Goal: Task Accomplishment & Management: Manage account settings

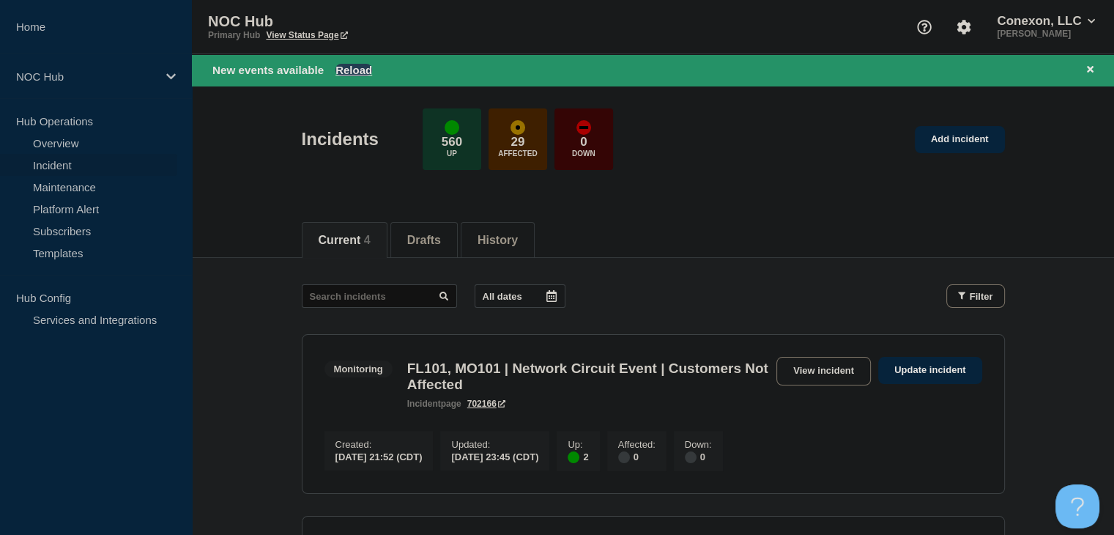
drag, startPoint x: 0, startPoint y: 0, endPoint x: 349, endPoint y: 68, distance: 355.1
click at [349, 68] on button "Reload" at bounding box center [353, 70] width 37 height 12
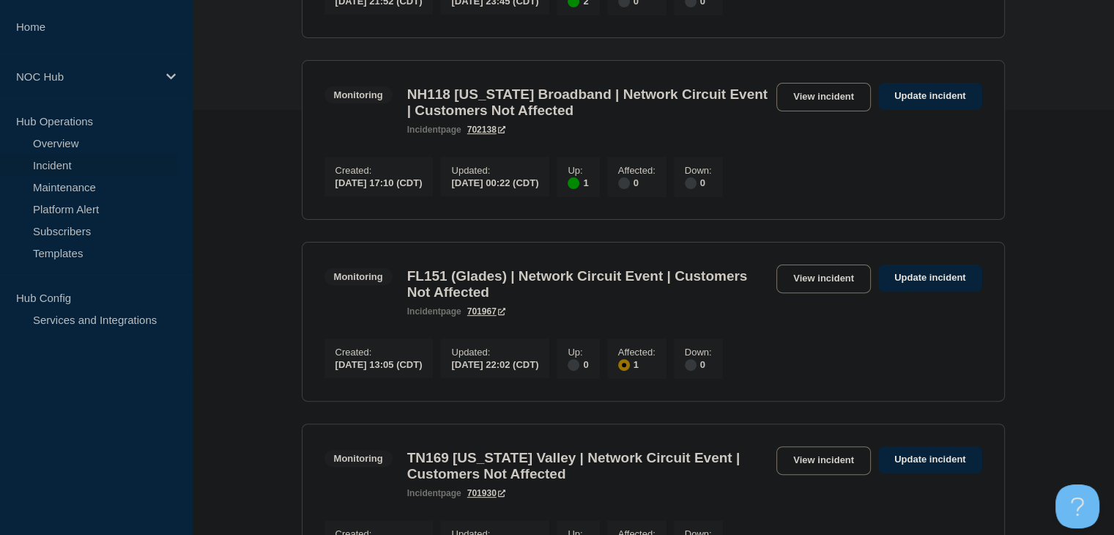
scroll to position [439, 0]
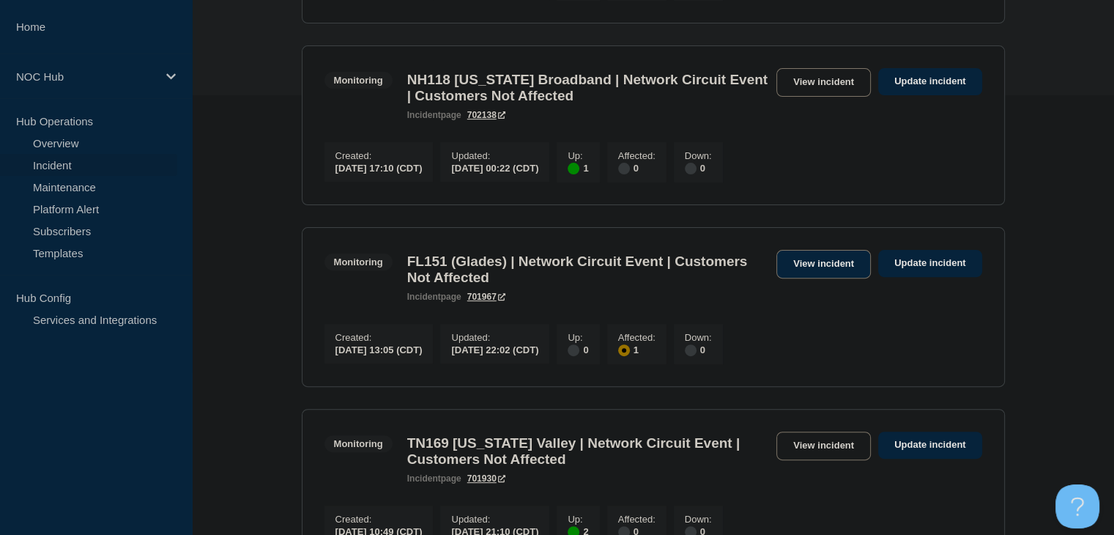
click at [805, 278] on link "View incident" at bounding box center [823, 264] width 94 height 29
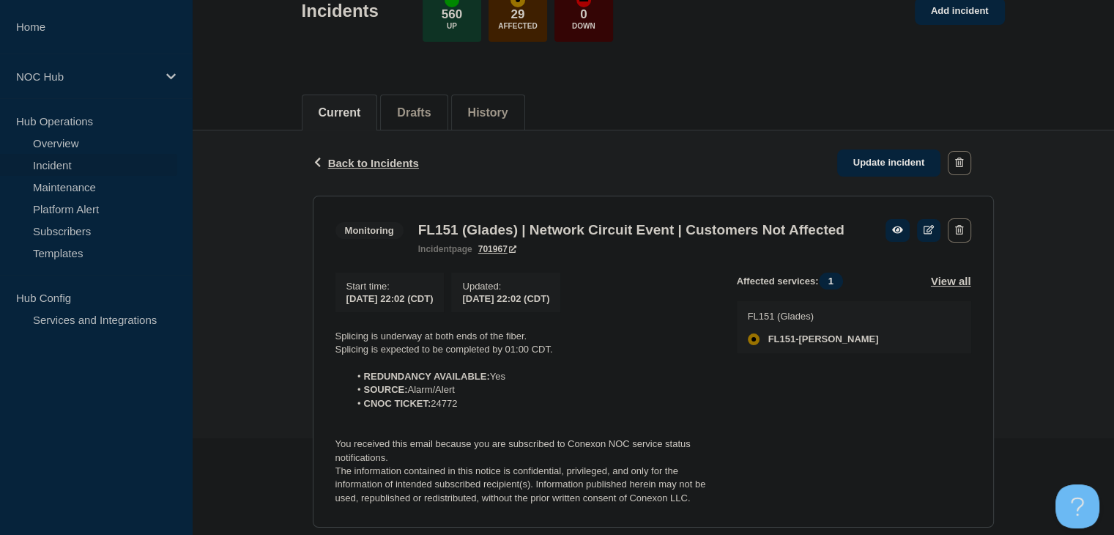
scroll to position [220, 0]
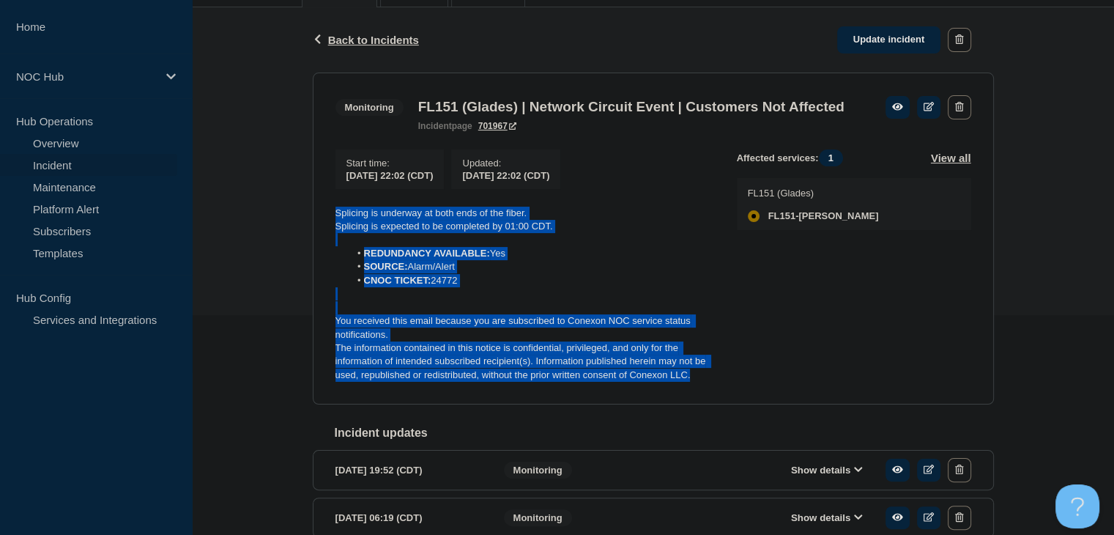
drag, startPoint x: 704, startPoint y: 400, endPoint x: 296, endPoint y: 231, distance: 441.2
click at [296, 231] on div "Back Back to Incidents Update incident Monitoring FL151 (Glades) | Network Circ…" at bounding box center [653, 509] width 922 height 1005
copy div "Splicing is underway at both ends of the fiber. Splicing is expected to be comp…"
click at [859, 43] on link "Update incident" at bounding box center [889, 39] width 104 height 27
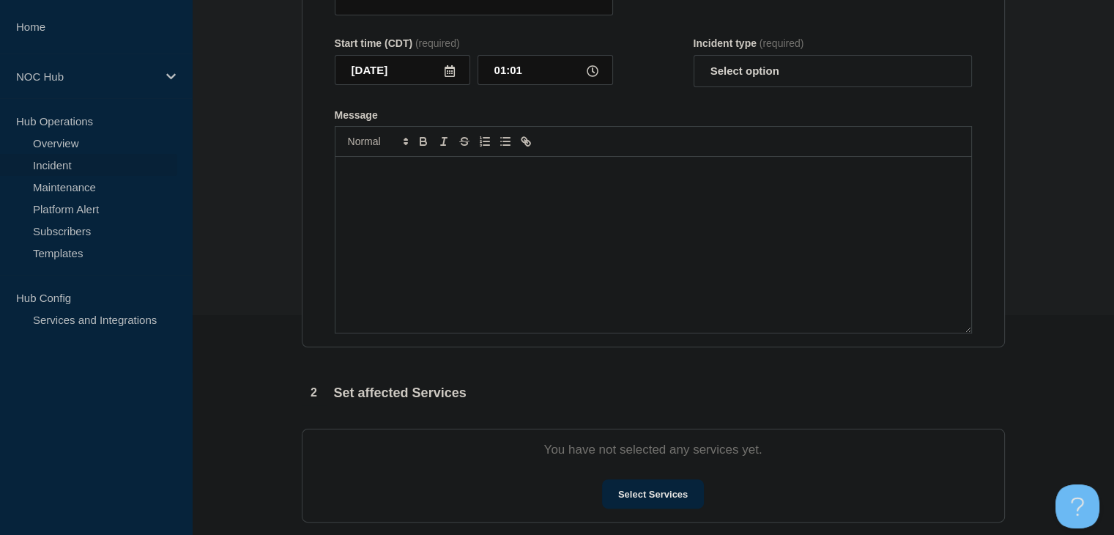
type input "FL151 (Glades) | Network Circuit Event | Customers Not Affected"
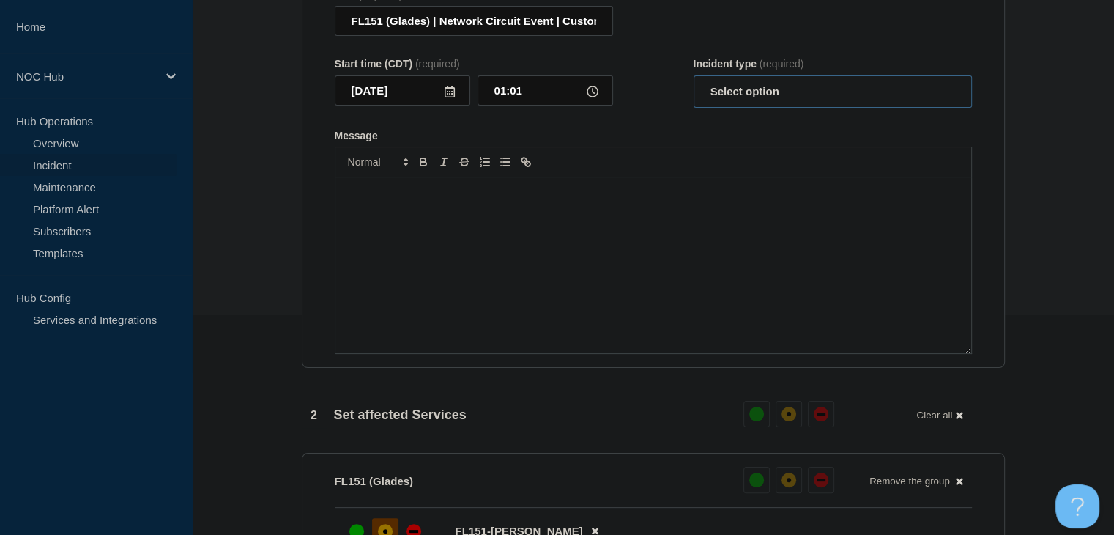
click at [799, 94] on select "Select option Investigating Identified Monitoring Resolved" at bounding box center [832, 91] width 278 height 32
select select "monitoring"
click at [693, 84] on select "Select option Investigating Identified Monitoring Resolved" at bounding box center [832, 91] width 278 height 32
click at [691, 246] on div "Message" at bounding box center [653, 265] width 636 height 176
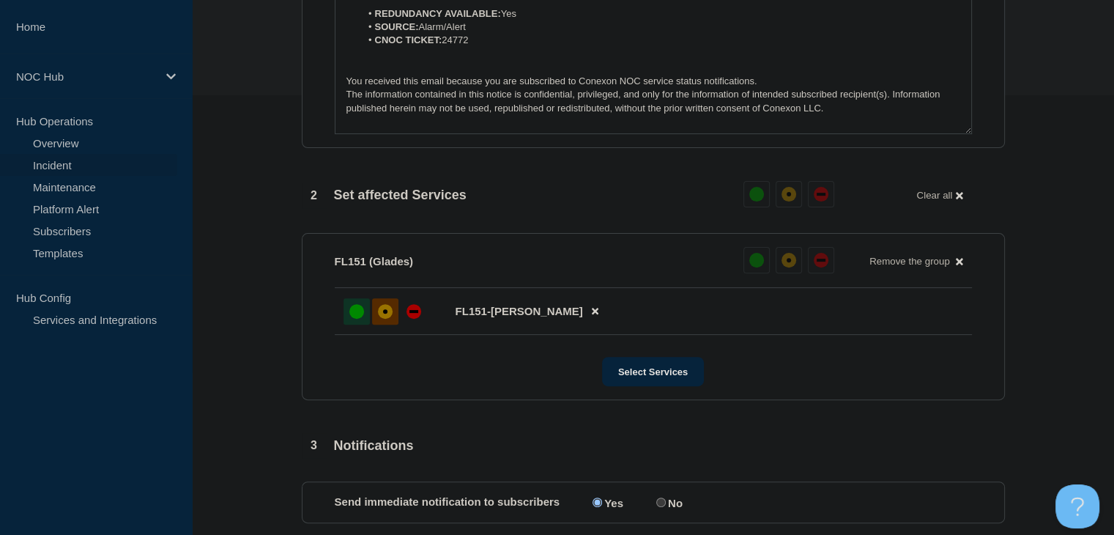
click at [357, 319] on div "up" at bounding box center [356, 311] width 15 height 15
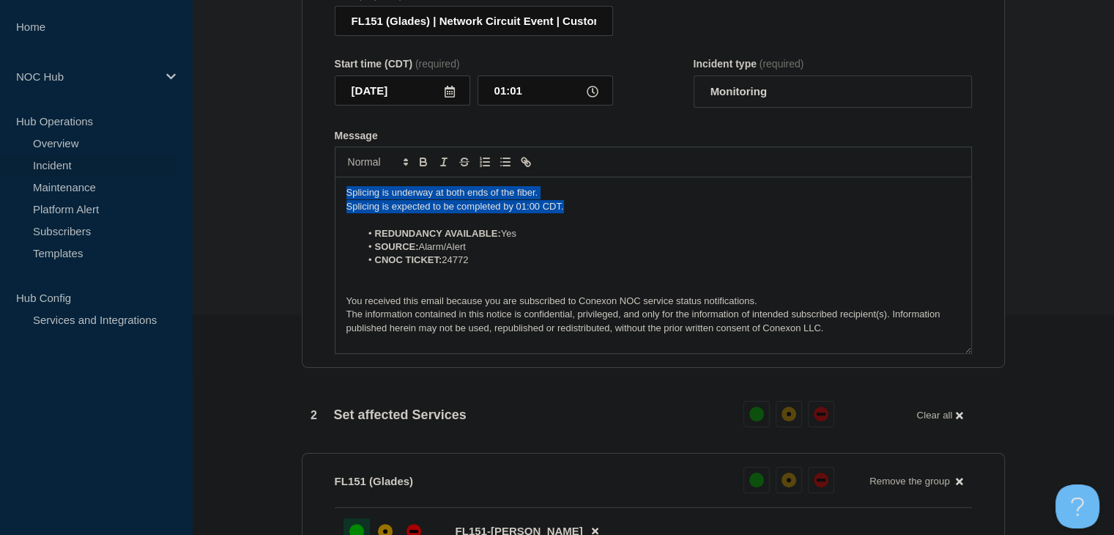
drag, startPoint x: 578, startPoint y: 209, endPoint x: 294, endPoint y: 194, distance: 284.5
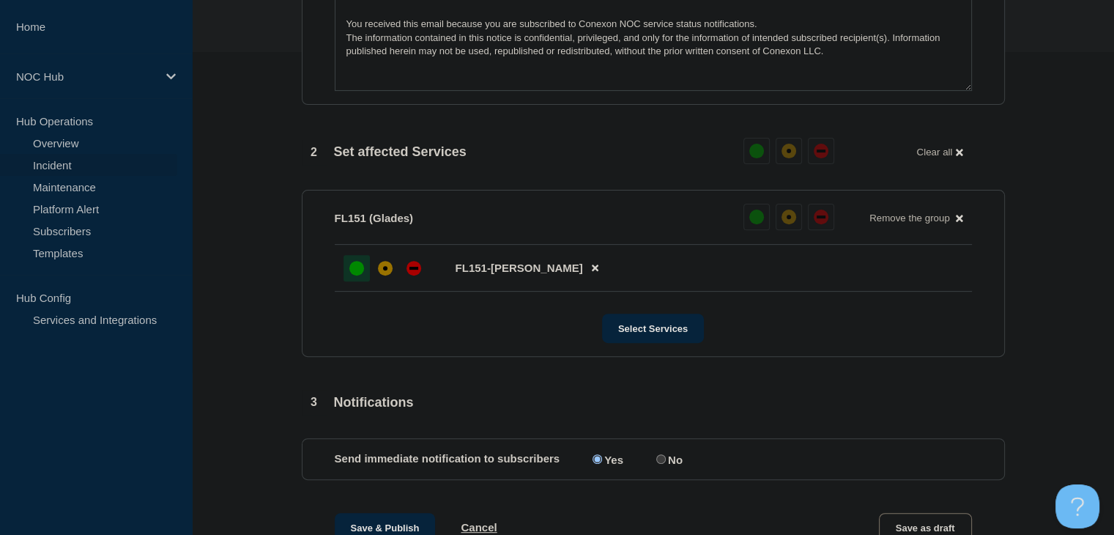
scroll to position [805, 0]
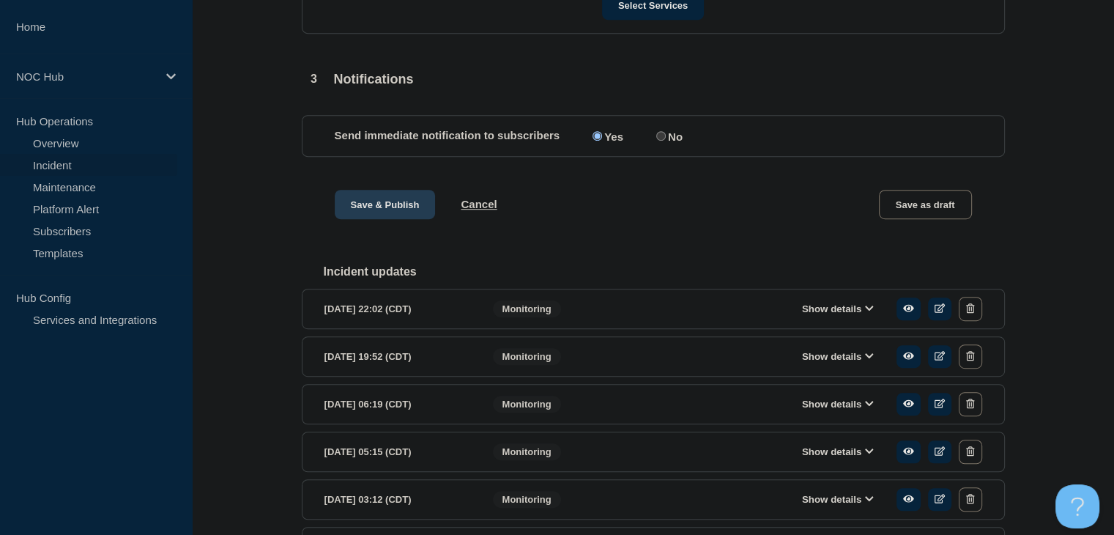
click at [387, 214] on button "Save & Publish" at bounding box center [385, 204] width 101 height 29
